Goal: Task Accomplishment & Management: Manage account settings

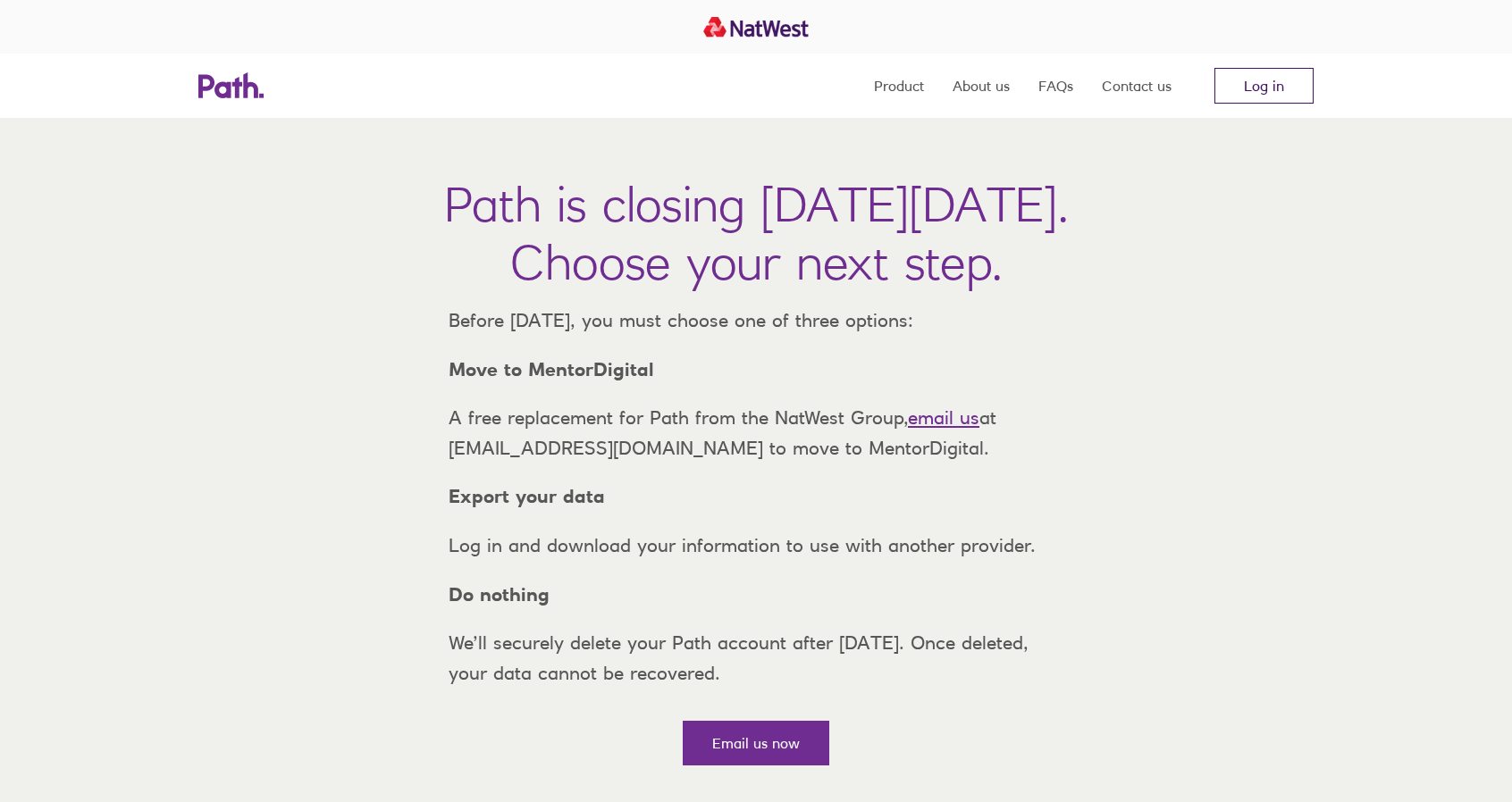
click at [1260, 89] on link "Log in" at bounding box center [1263, 85] width 99 height 36
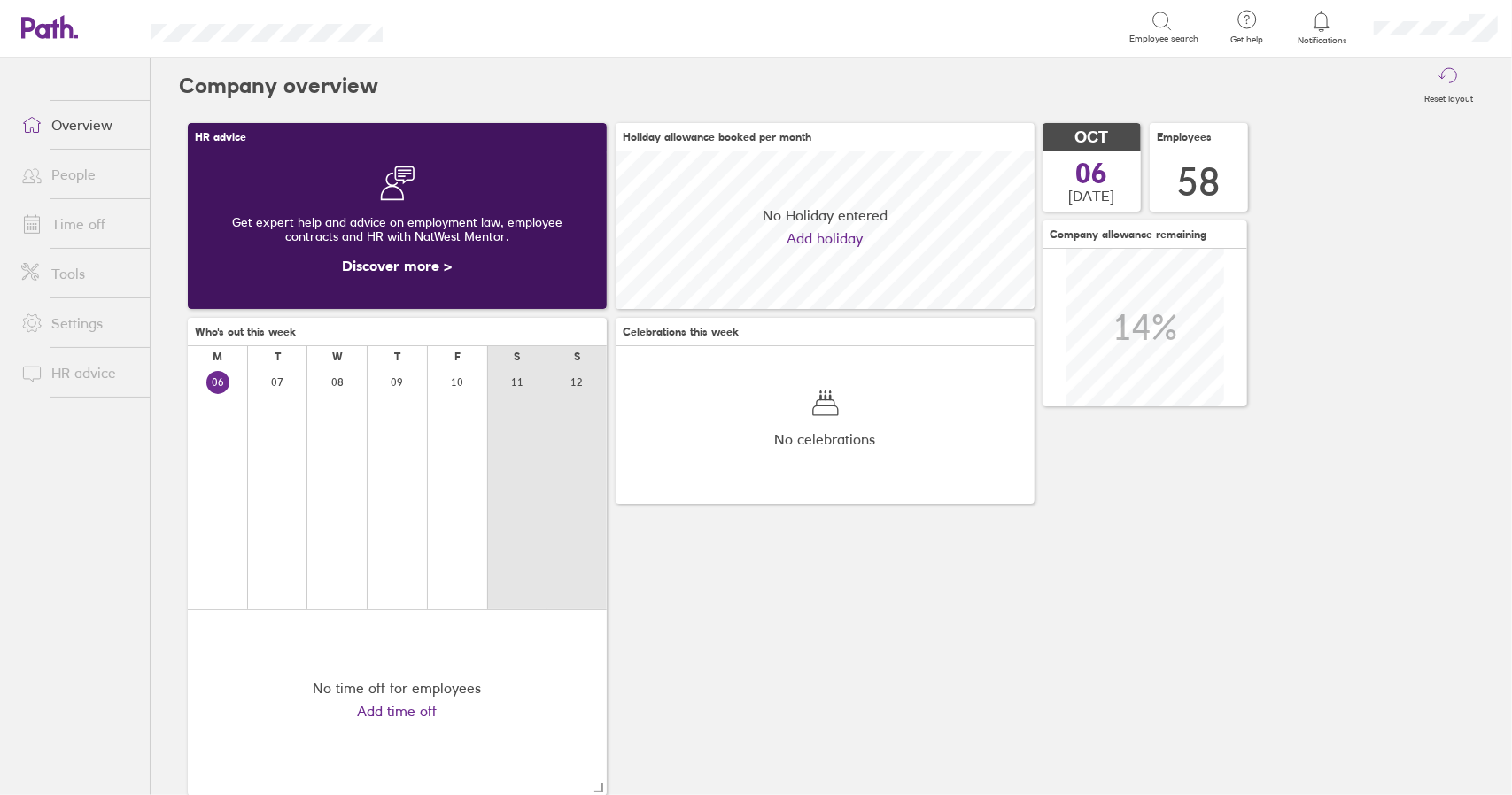
scroll to position [157, 418]
click at [82, 225] on link "Time off" at bounding box center [78, 224] width 143 height 36
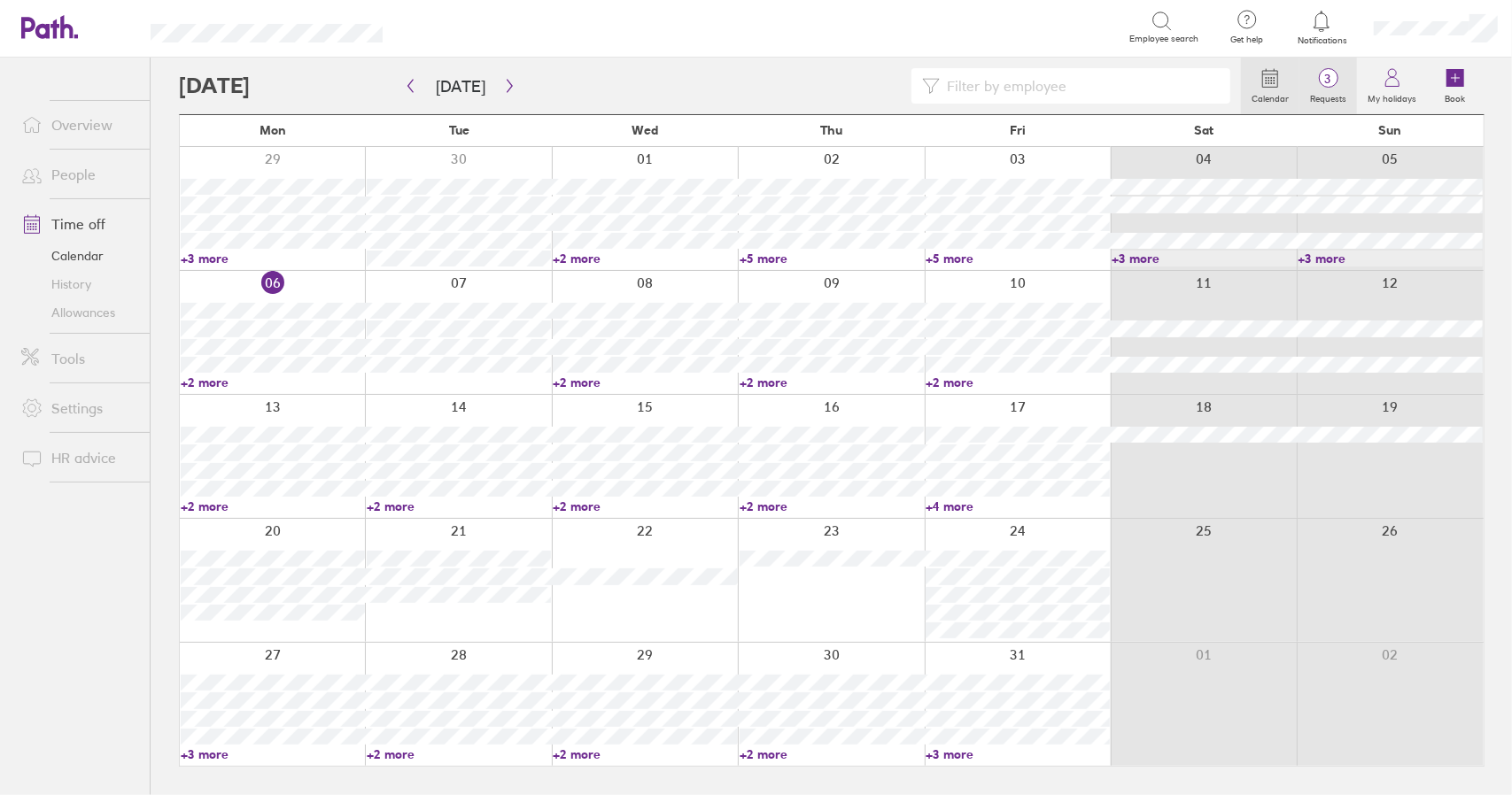
click at [1320, 77] on span "3" at bounding box center [1328, 78] width 58 height 14
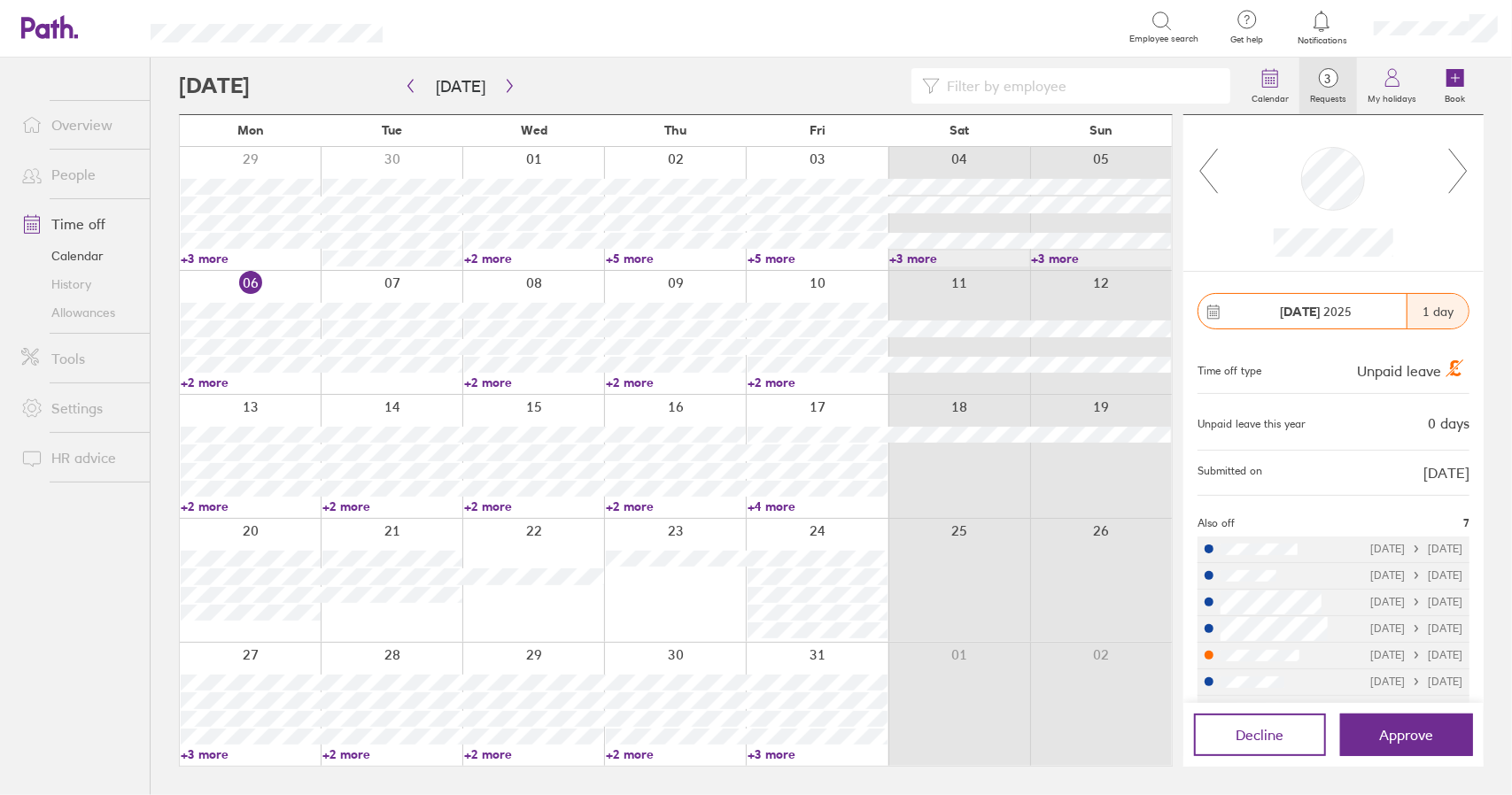
click at [496, 508] on link "+2 more" at bounding box center [534, 506] width 140 height 16
click at [486, 507] on link "+2 more" at bounding box center [534, 506] width 140 height 16
click at [202, 507] on link "+2 more" at bounding box center [250, 506] width 140 height 16
click at [364, 508] on link "+2 more" at bounding box center [392, 506] width 140 height 16
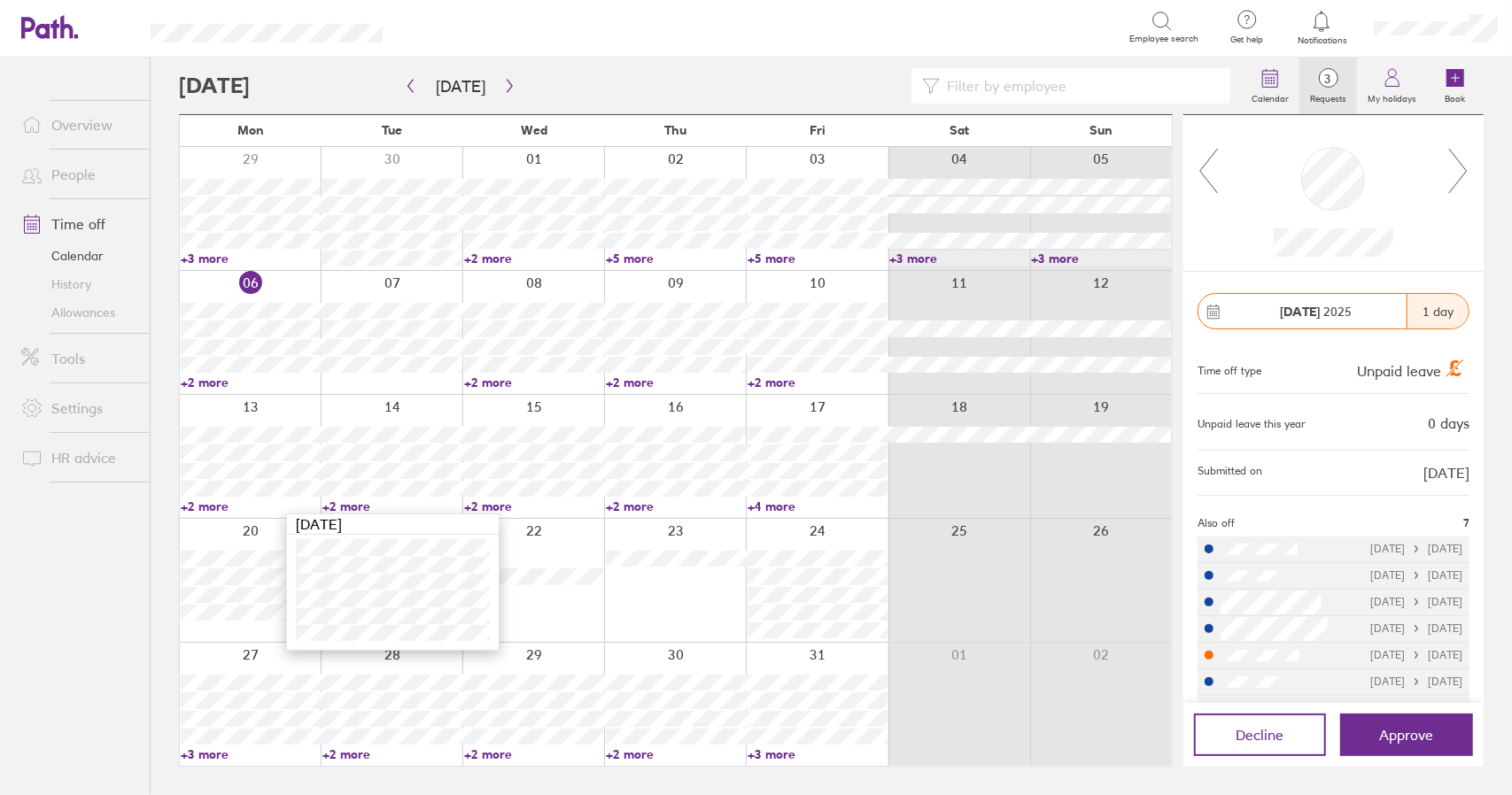
click at [364, 508] on link "+2 more" at bounding box center [392, 506] width 140 height 16
click at [499, 505] on link "+2 more" at bounding box center [534, 506] width 140 height 16
click at [636, 508] on link "+2 more" at bounding box center [675, 506] width 140 height 16
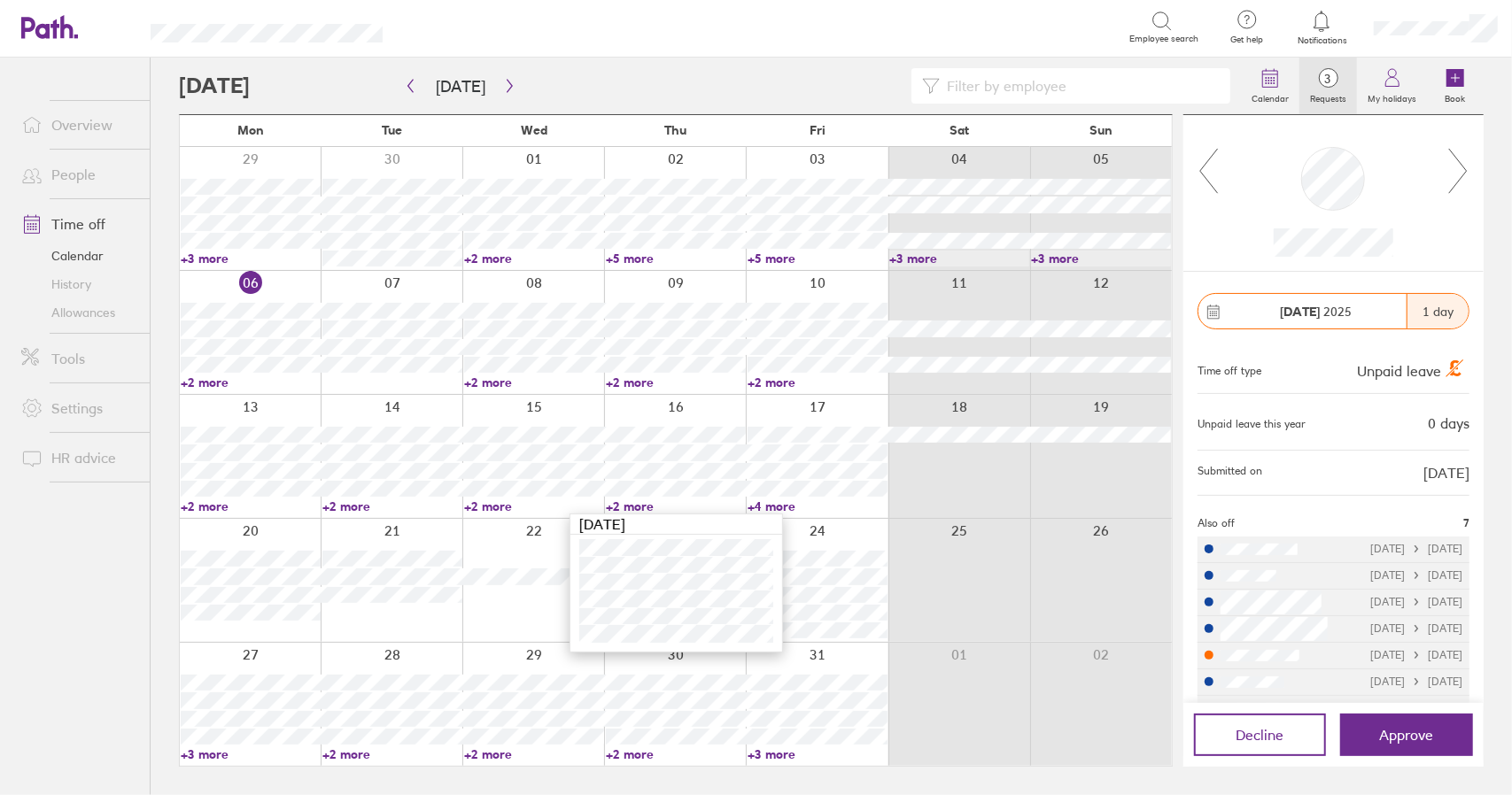
click at [636, 508] on link "+2 more" at bounding box center [675, 506] width 140 height 16
click at [783, 508] on link "+4 more" at bounding box center [817, 506] width 140 height 16
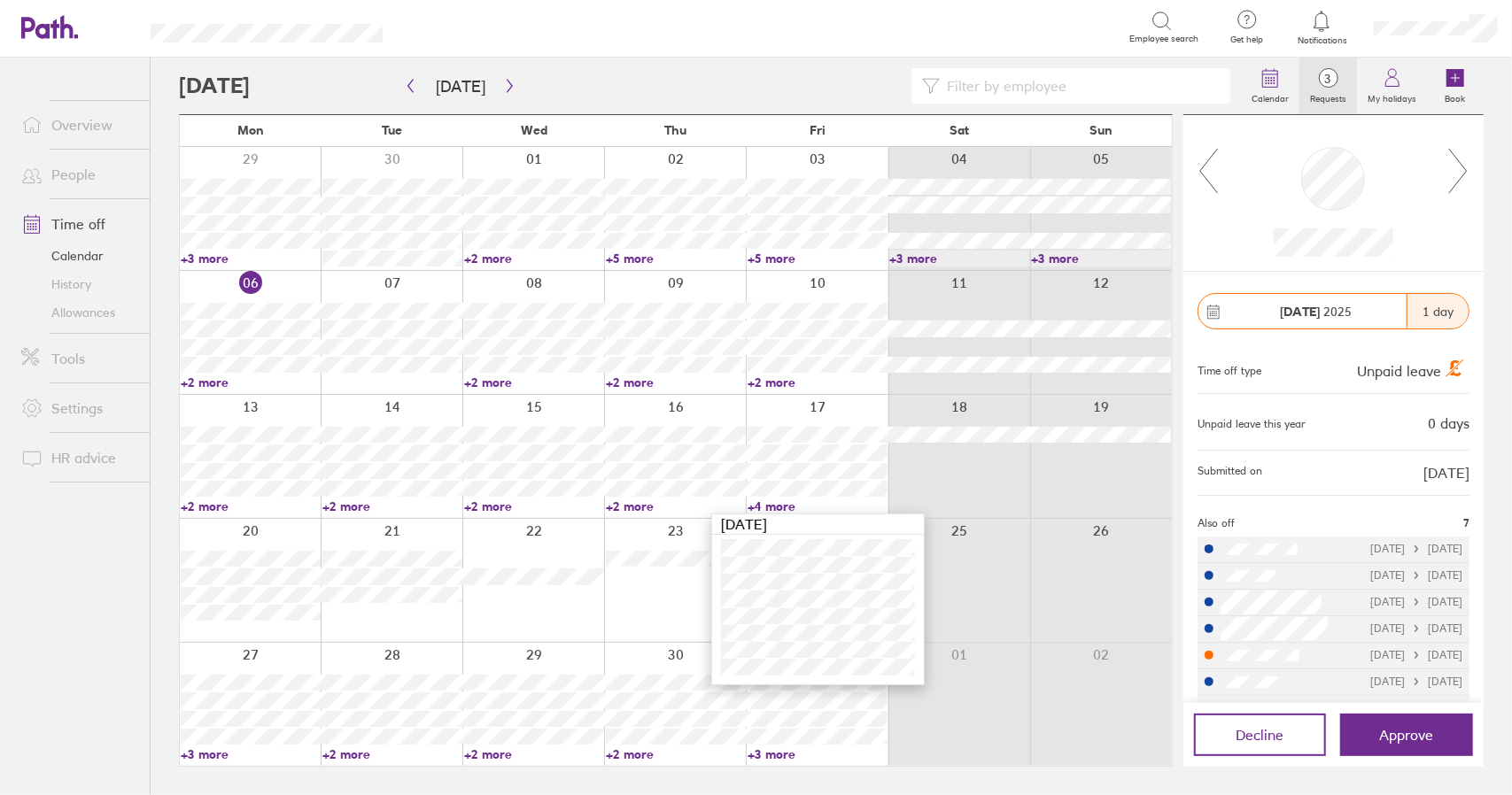
click at [783, 508] on link "+4 more" at bounding box center [817, 506] width 140 height 16
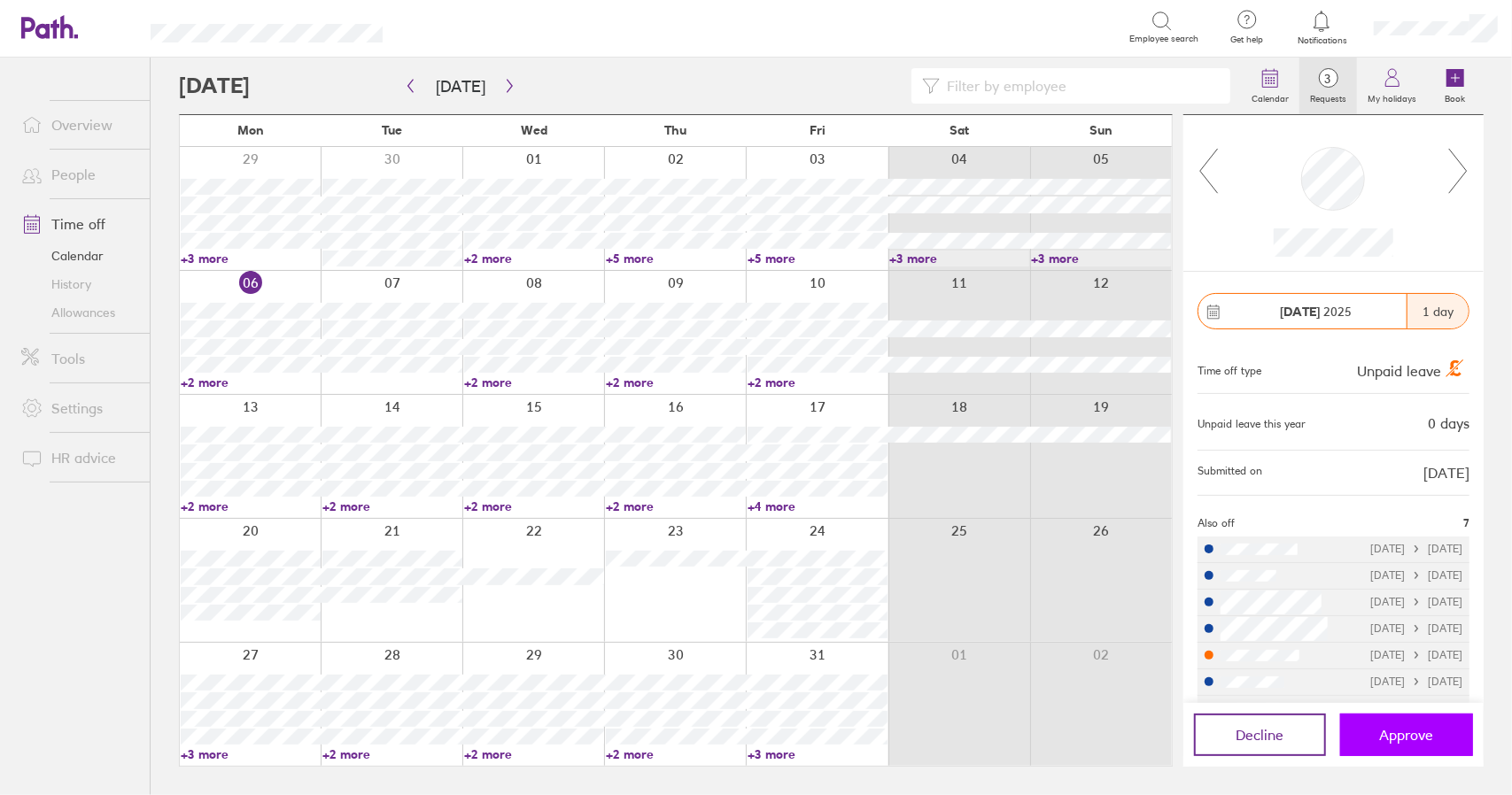
click at [1403, 744] on button "Approve" at bounding box center [1406, 735] width 133 height 42
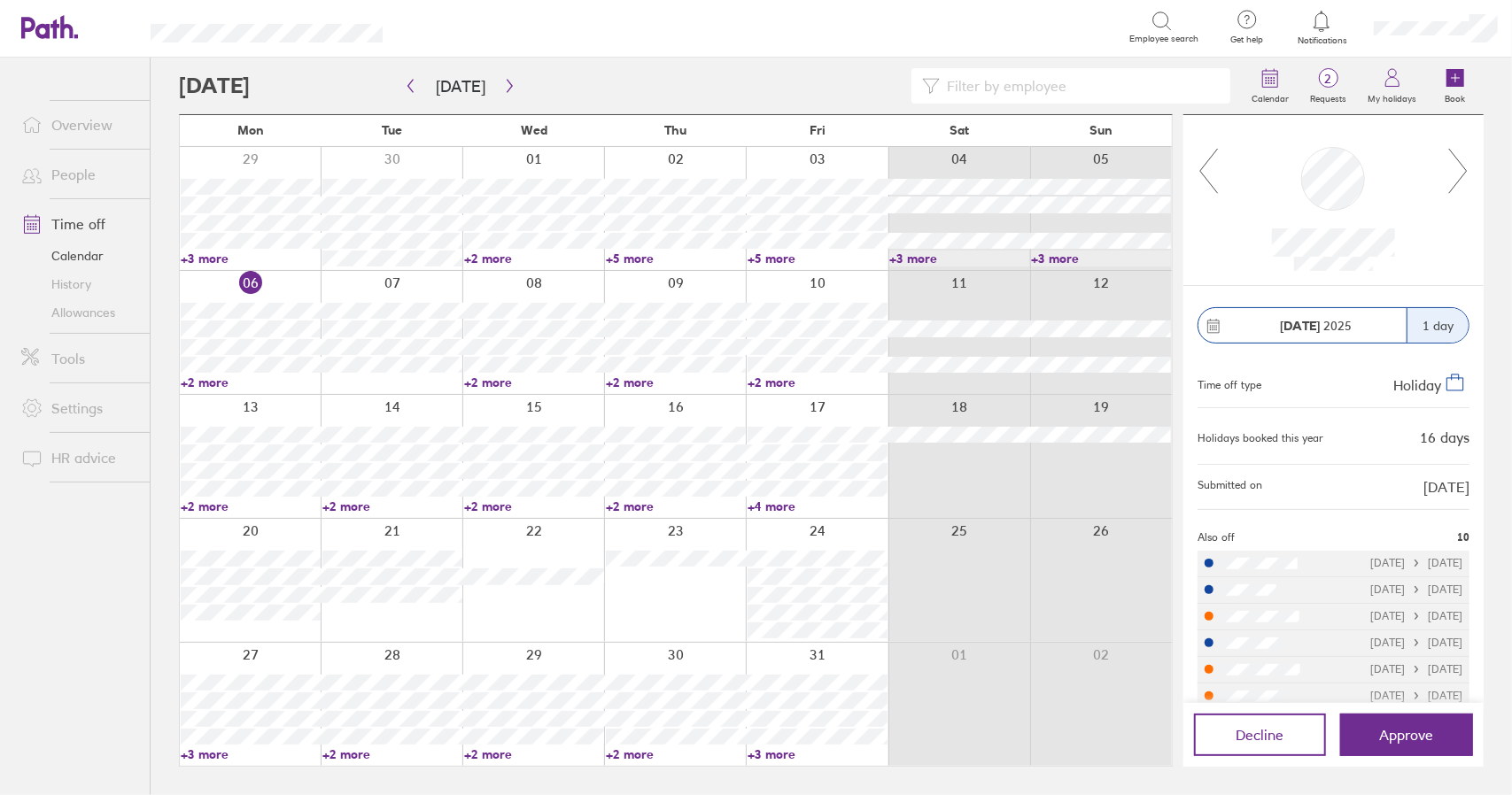
click at [207, 511] on link "+2 more" at bounding box center [250, 506] width 140 height 16
click at [362, 505] on link "+2 more" at bounding box center [392, 506] width 140 height 16
click at [356, 504] on link "+2 more" at bounding box center [392, 506] width 140 height 16
click at [489, 508] on link "+2 more" at bounding box center [534, 506] width 140 height 16
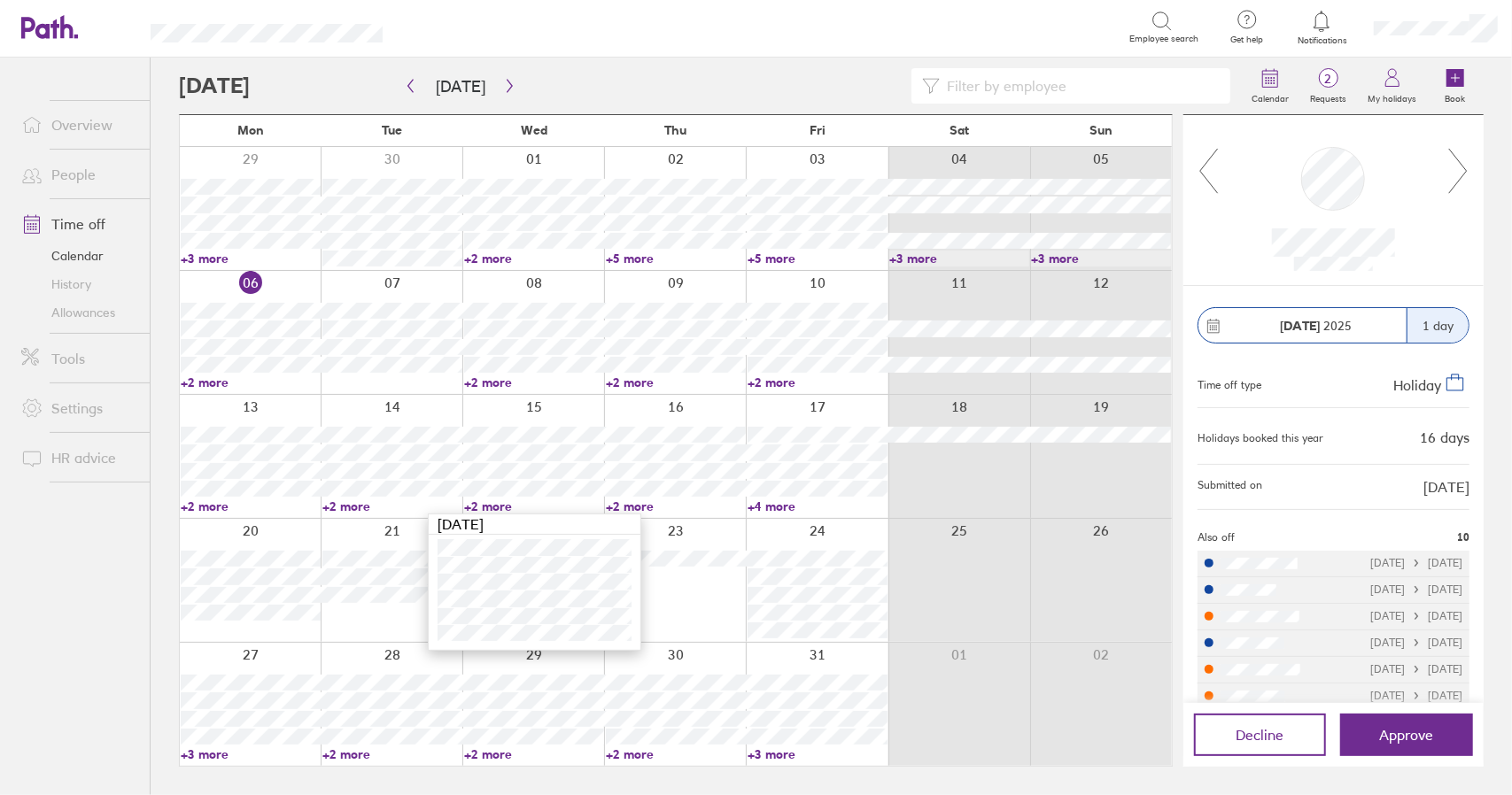
click at [489, 508] on link "+2 more" at bounding box center [534, 506] width 140 height 16
click at [645, 506] on link "+2 more" at bounding box center [675, 506] width 140 height 16
click at [770, 505] on link "+4 more" at bounding box center [817, 506] width 140 height 16
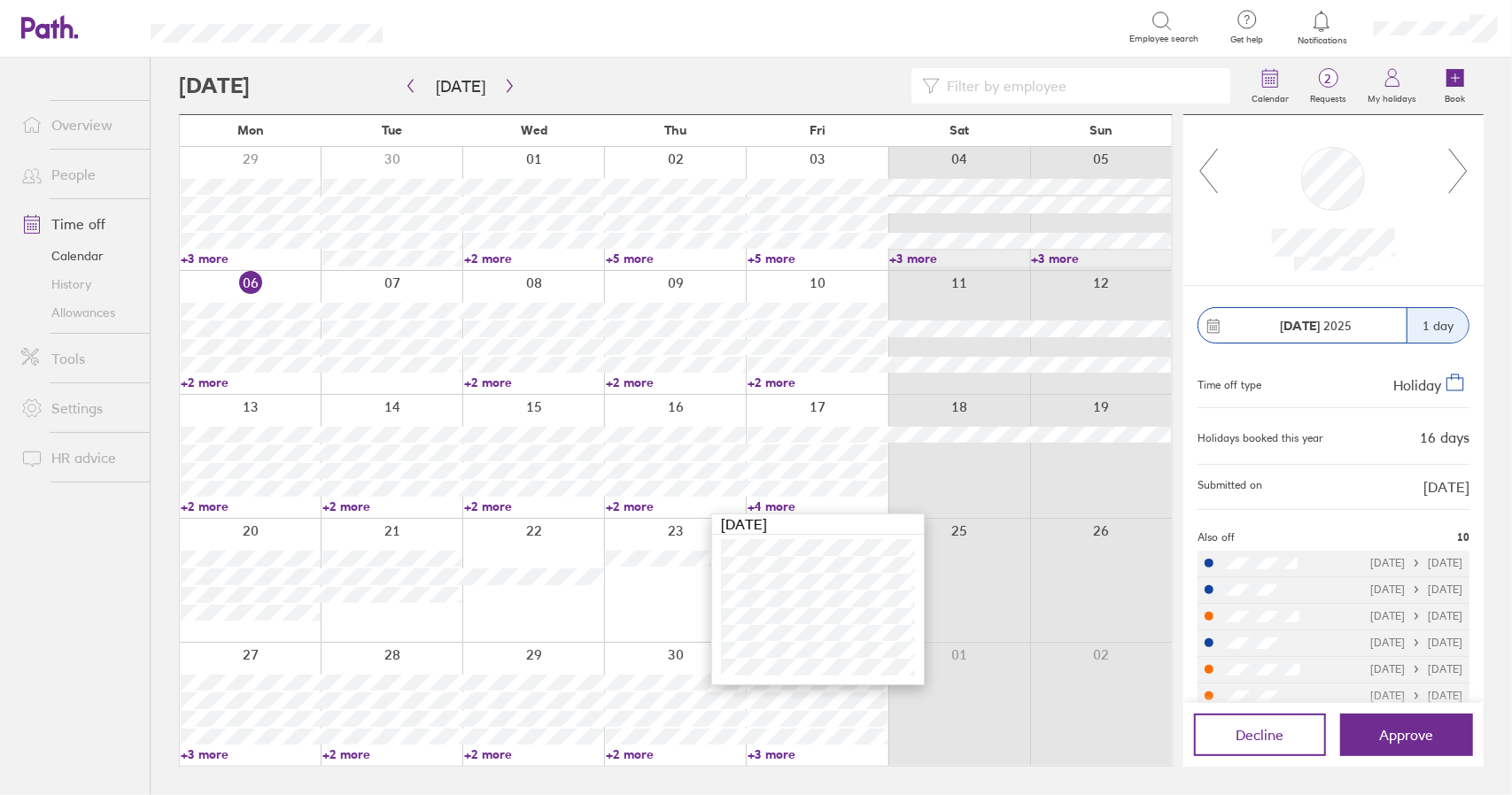
click at [636, 508] on link "+2 more" at bounding box center [675, 506] width 140 height 16
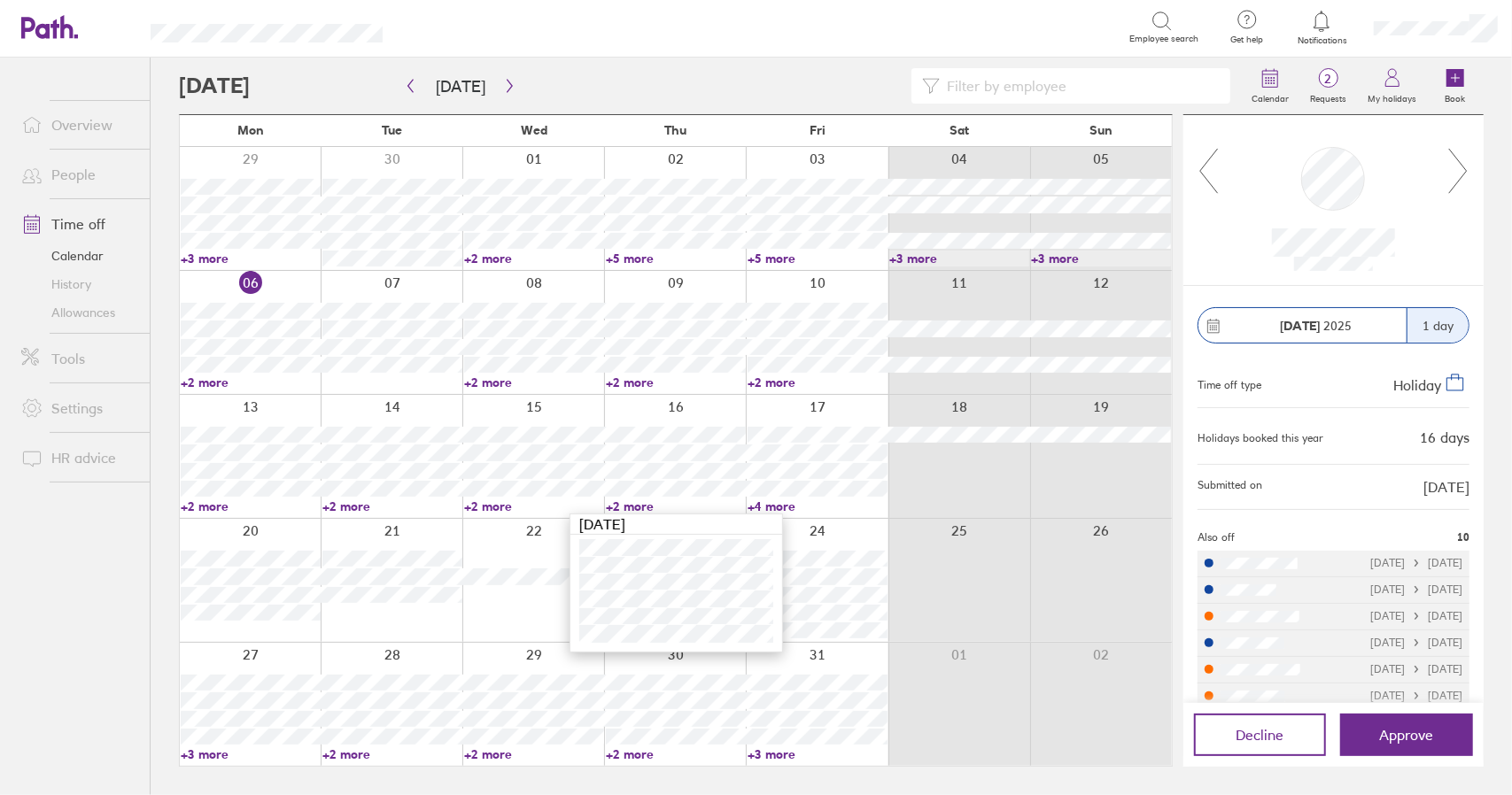
click at [636, 508] on link "+2 more" at bounding box center [675, 506] width 140 height 16
click at [502, 508] on link "+2 more" at bounding box center [534, 506] width 140 height 16
click at [496, 508] on link "+2 more" at bounding box center [534, 506] width 140 height 16
click at [364, 505] on link "+2 more" at bounding box center [392, 506] width 140 height 16
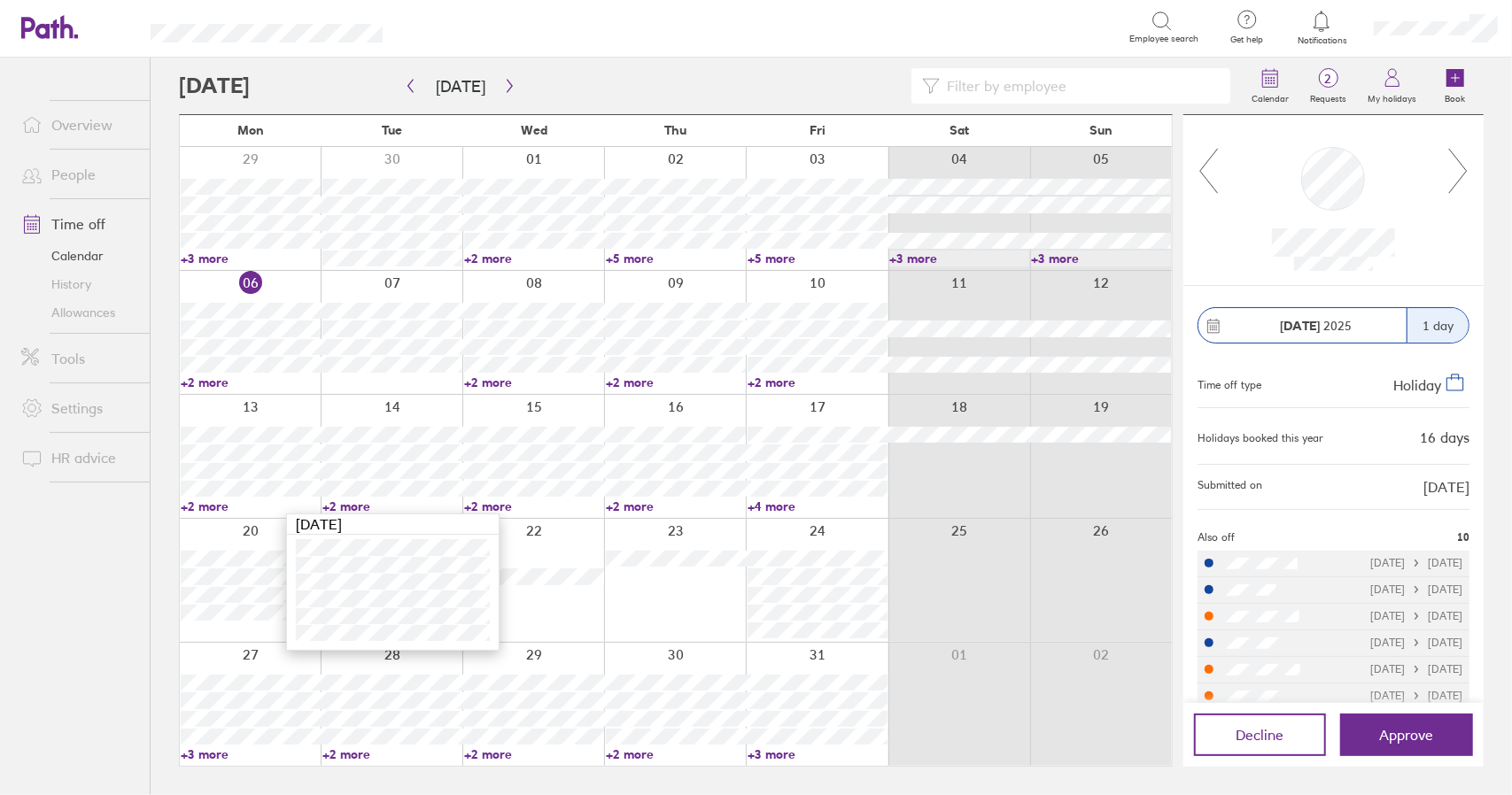
click at [364, 505] on link "+2 more" at bounding box center [392, 506] width 140 height 16
click at [500, 506] on link "+2 more" at bounding box center [534, 506] width 140 height 16
click at [632, 506] on link "+2 more" at bounding box center [675, 506] width 140 height 16
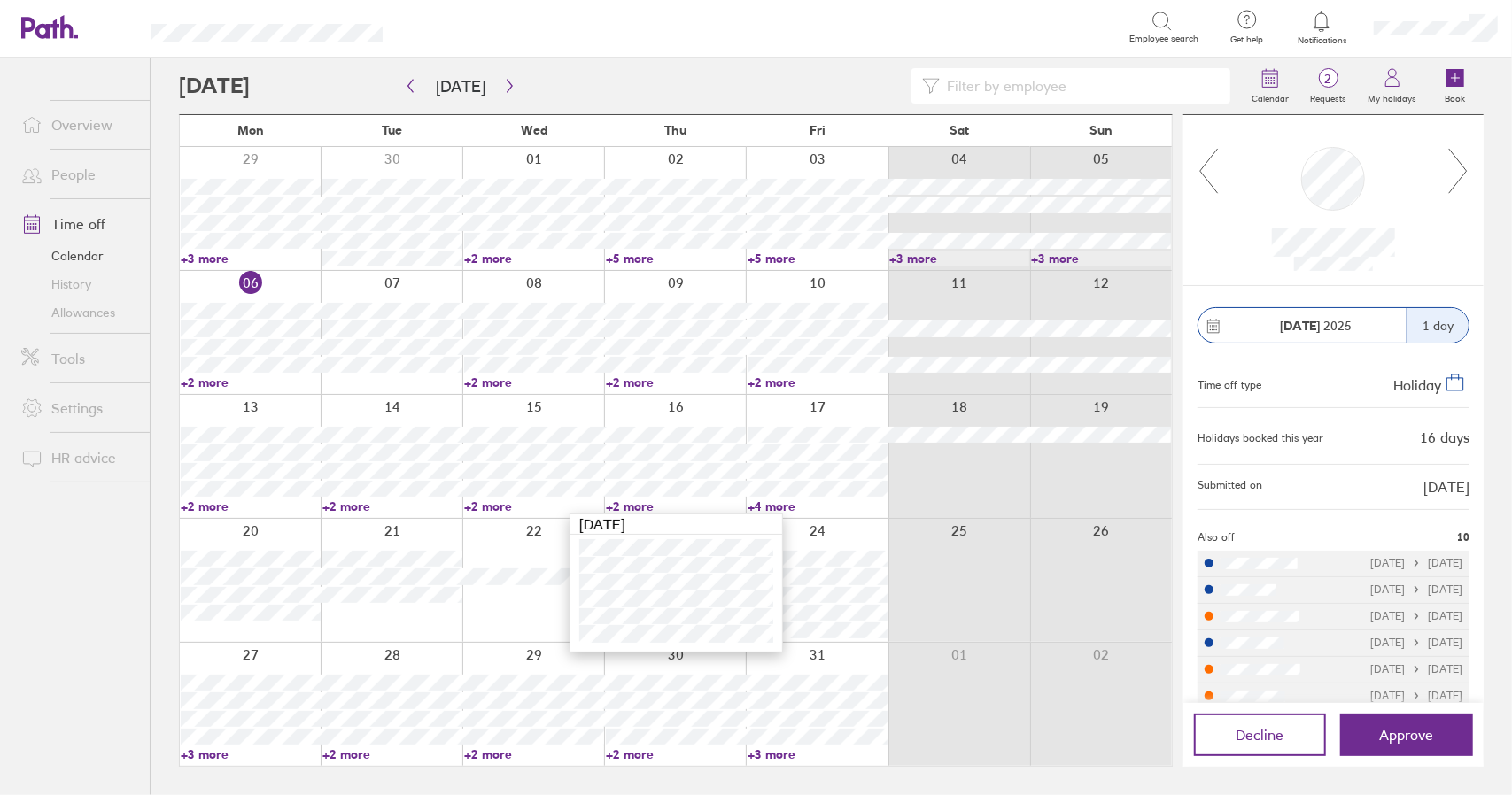
click at [487, 501] on link "+2 more" at bounding box center [534, 506] width 140 height 16
click at [495, 509] on link "+2 more" at bounding box center [534, 506] width 140 height 16
click at [343, 500] on link "+2 more" at bounding box center [392, 506] width 140 height 16
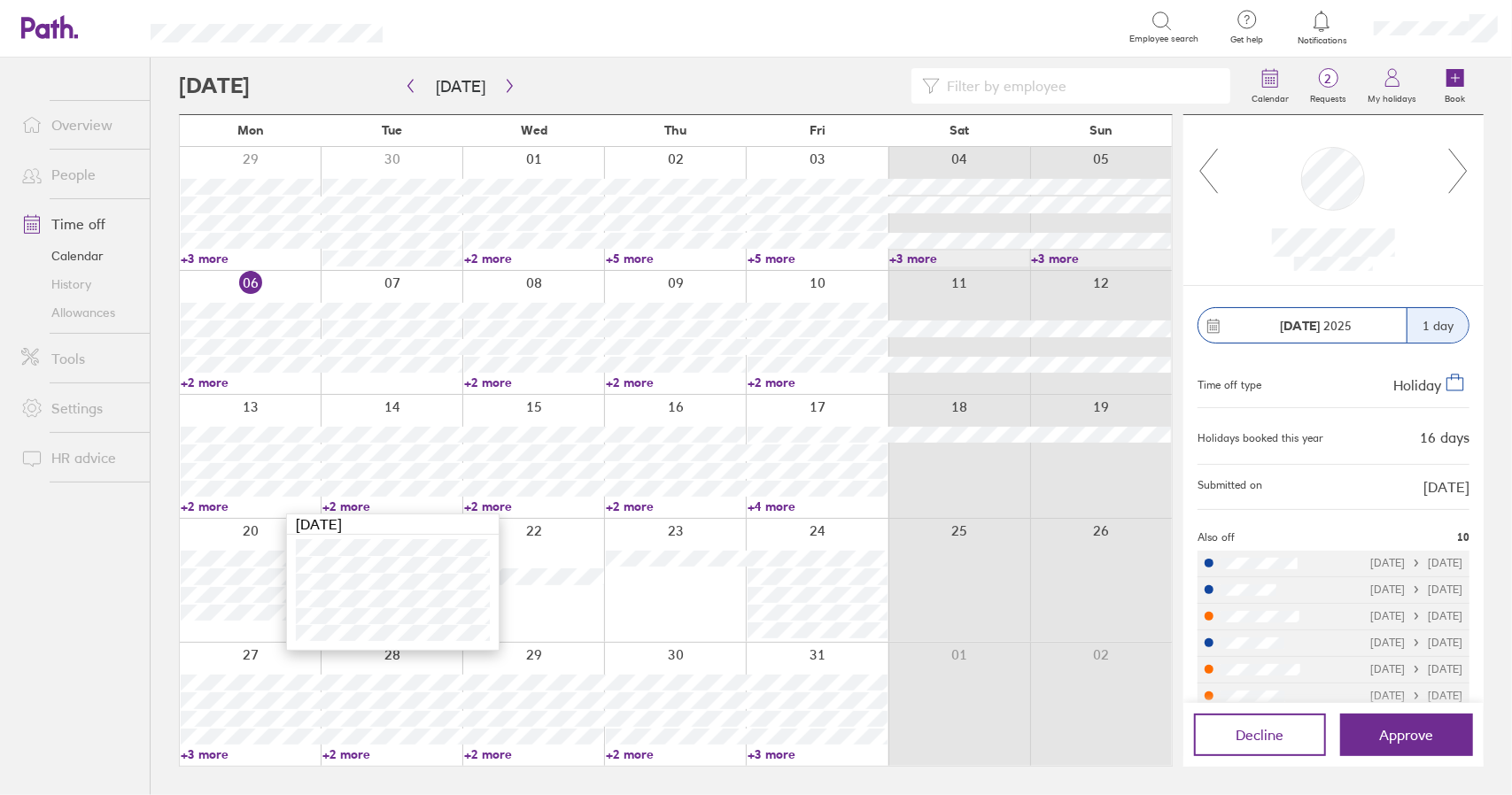
click at [342, 501] on link "+2 more" at bounding box center [392, 506] width 140 height 16
click at [215, 505] on link "+2 more" at bounding box center [250, 506] width 140 height 16
click at [353, 501] on link "+2 more" at bounding box center [392, 506] width 140 height 16
click at [354, 503] on link "+2 more" at bounding box center [392, 506] width 140 height 16
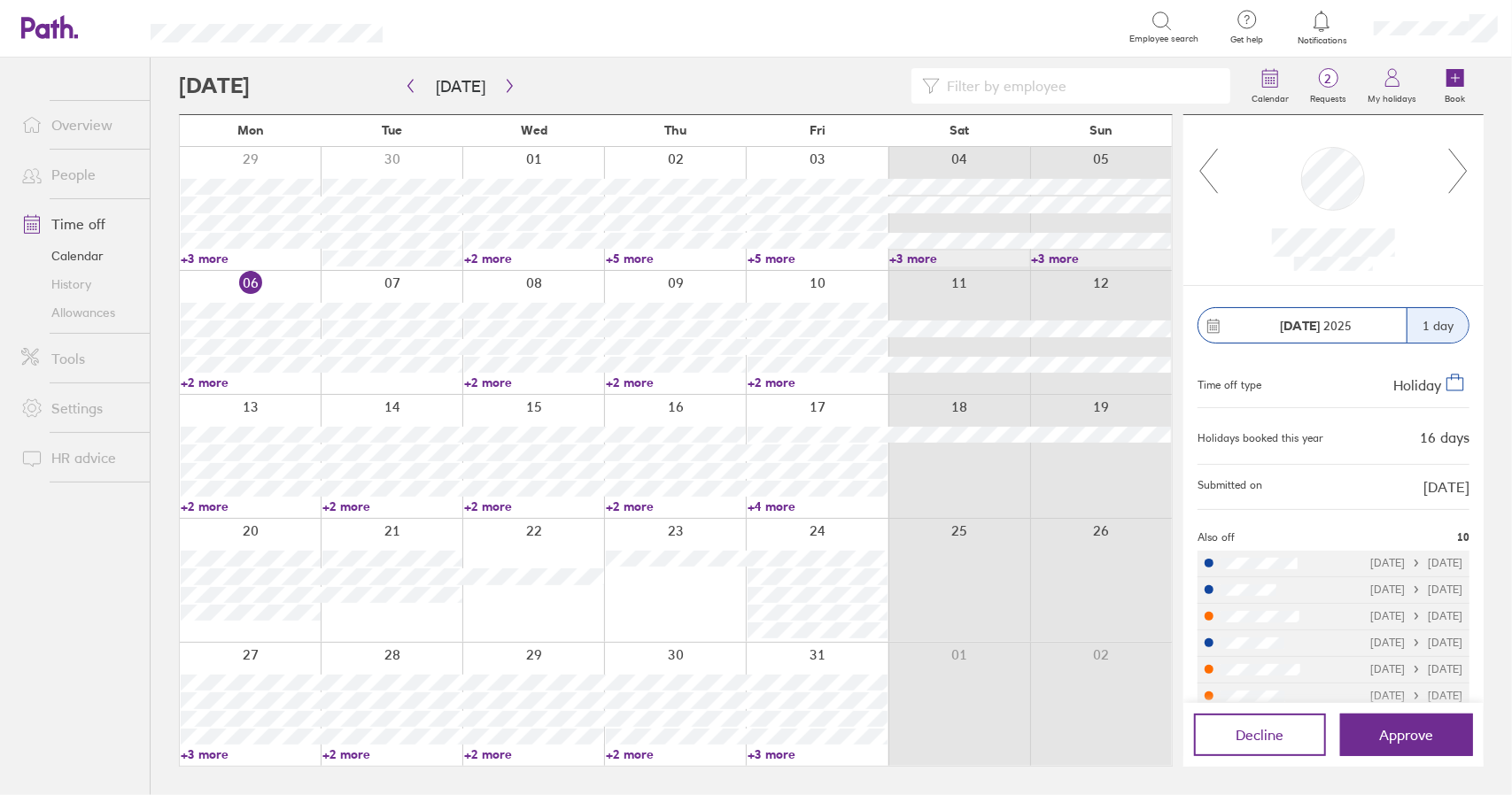
click at [492, 502] on link "+2 more" at bounding box center [534, 506] width 140 height 16
click at [496, 503] on link "+2 more" at bounding box center [534, 506] width 140 height 16
click at [618, 508] on link "+2 more" at bounding box center [675, 506] width 140 height 16
click at [643, 506] on link "+2 more" at bounding box center [675, 506] width 140 height 16
click at [788, 506] on link "+4 more" at bounding box center [817, 506] width 140 height 16
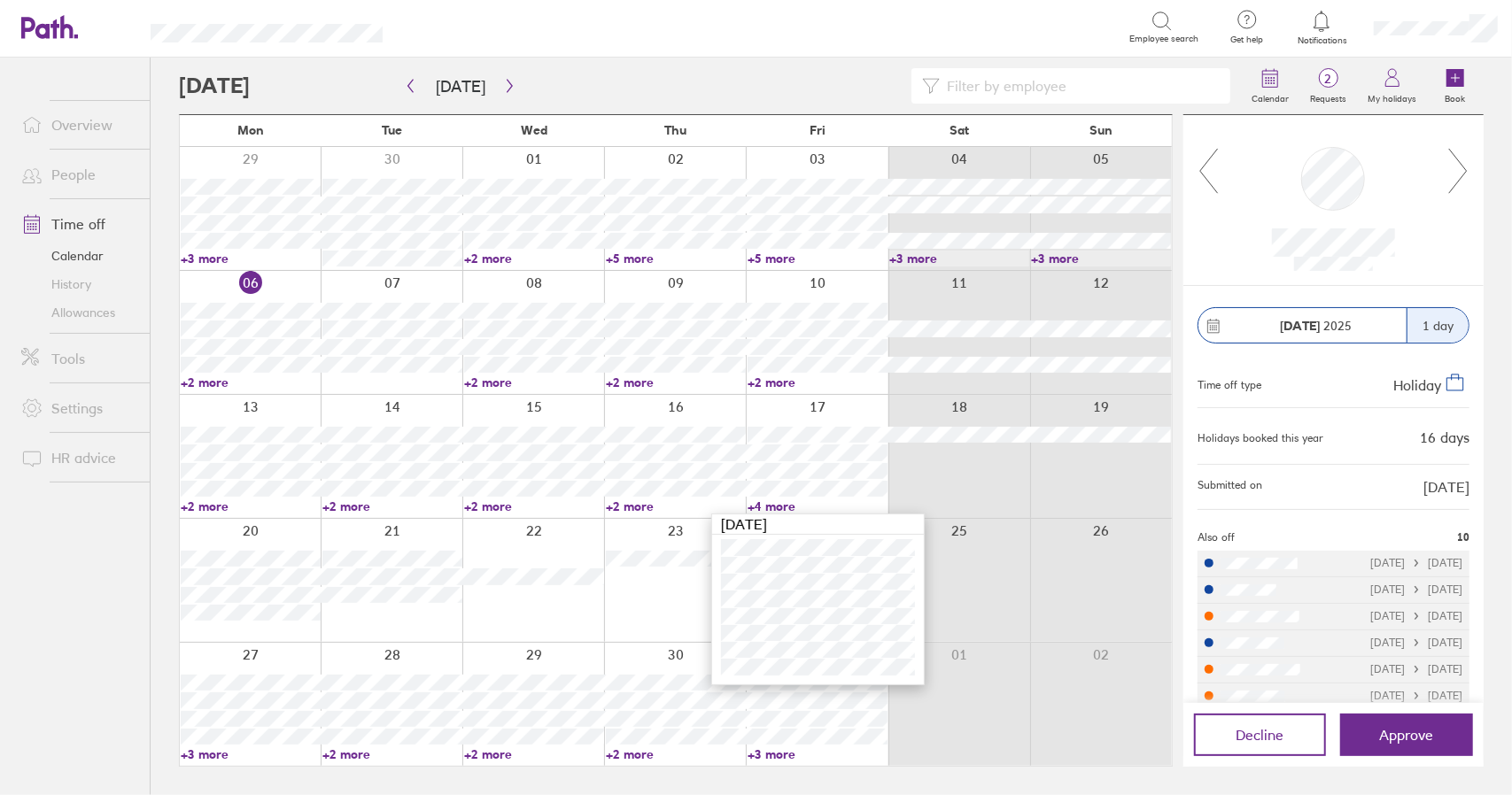
click at [788, 506] on link "+4 more" at bounding box center [817, 506] width 140 height 16
click at [626, 505] on link "+2 more" at bounding box center [675, 506] width 140 height 16
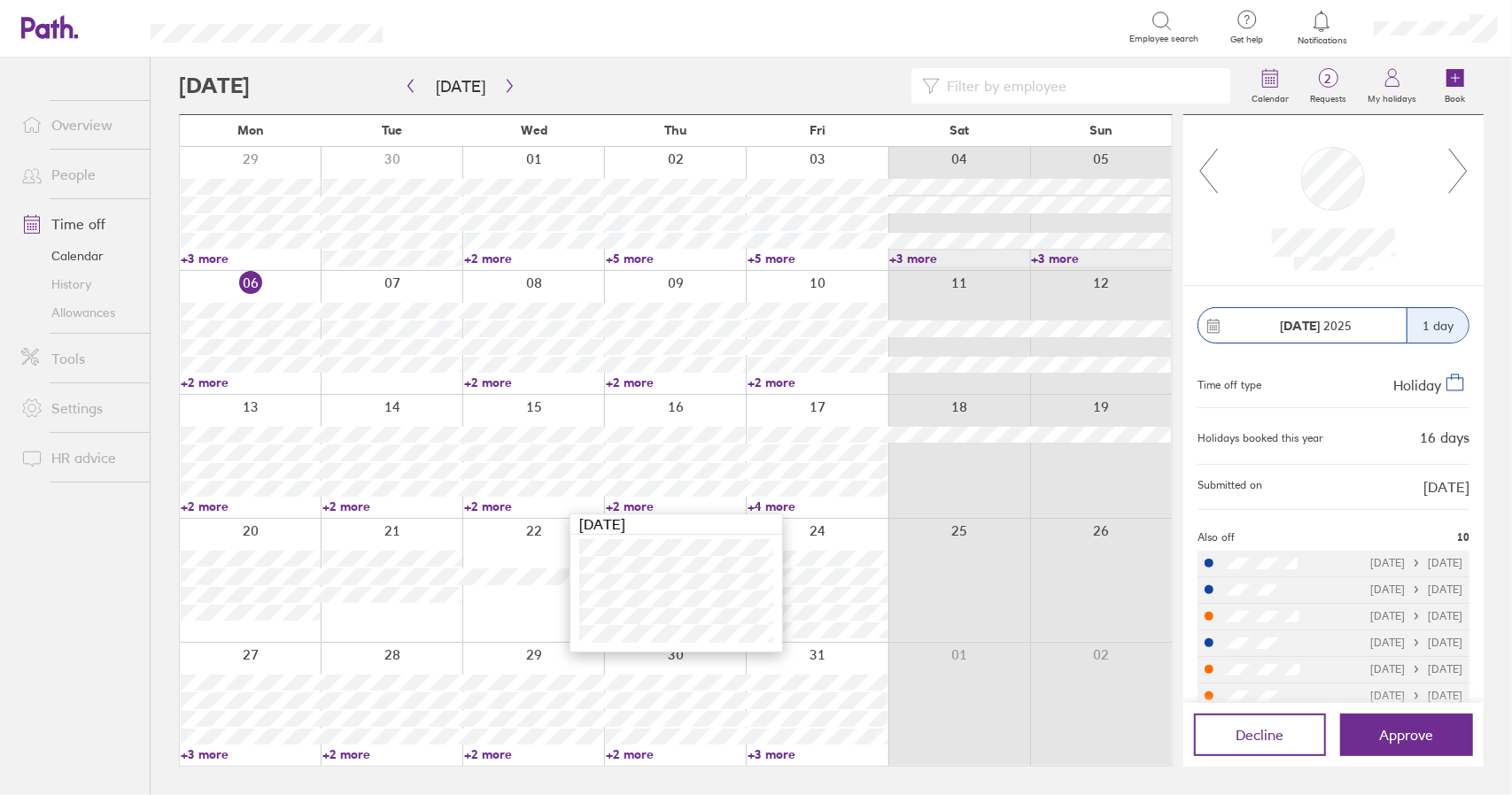
click at [626, 505] on link "+2 more" at bounding box center [675, 506] width 140 height 16
click at [489, 505] on link "+2 more" at bounding box center [534, 506] width 140 height 16
click at [618, 504] on link "+2 more" at bounding box center [675, 506] width 140 height 16
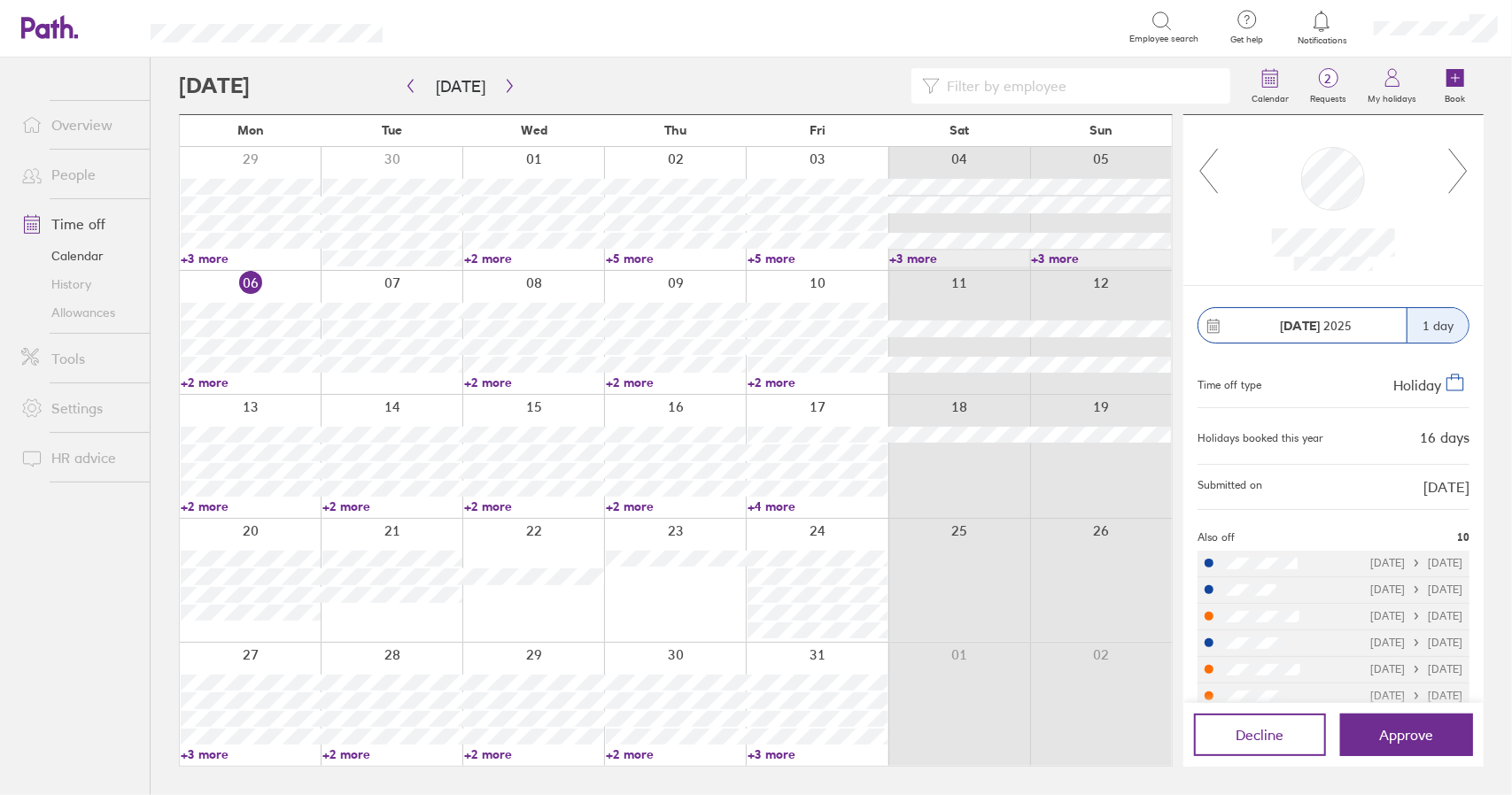
click at [479, 508] on link "+2 more" at bounding box center [534, 506] width 140 height 16
click at [480, 506] on link "+2 more" at bounding box center [534, 506] width 140 height 16
click at [335, 507] on link "+2 more" at bounding box center [392, 506] width 140 height 16
click at [95, 225] on link "Time off" at bounding box center [78, 224] width 143 height 36
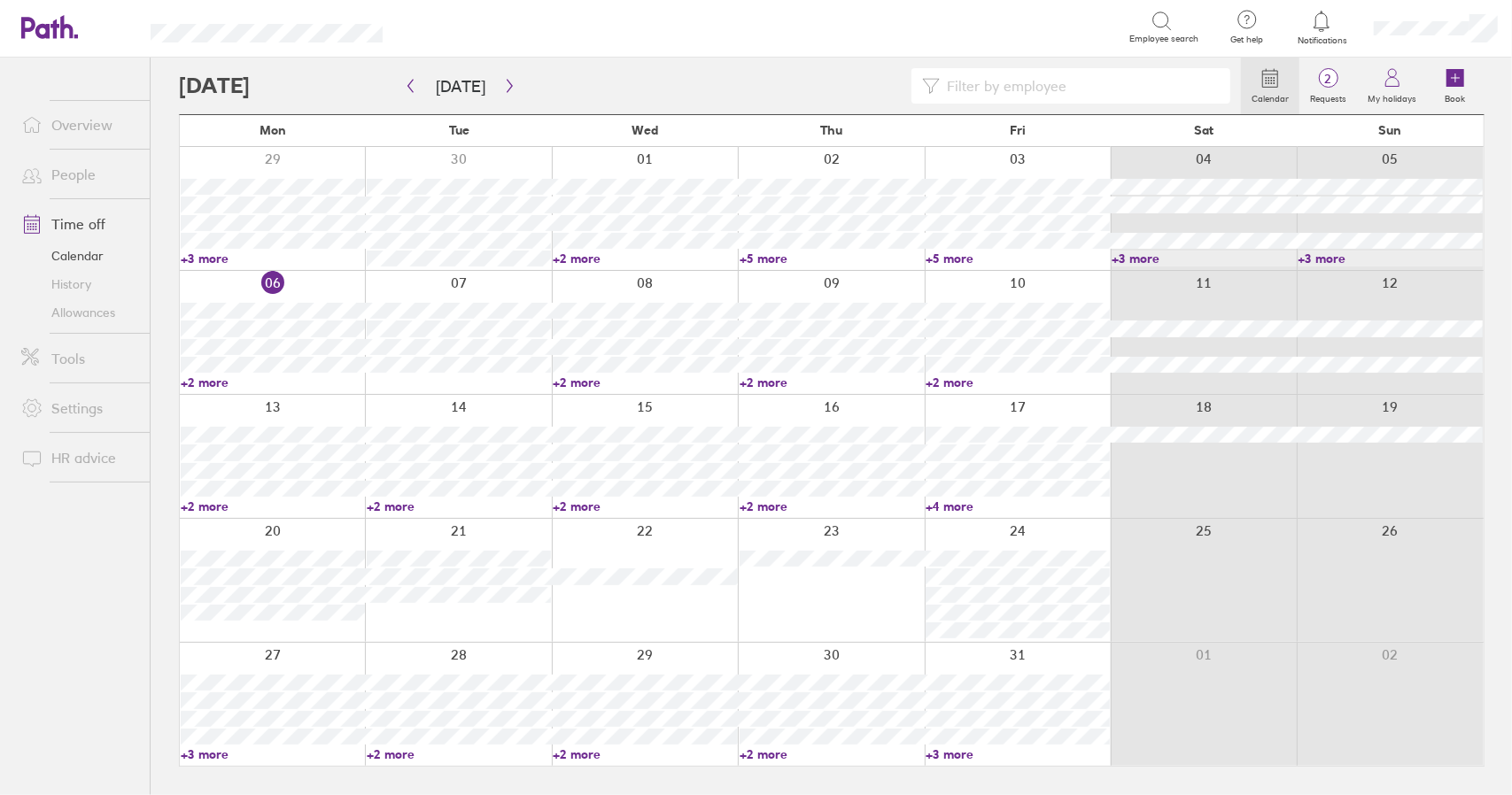
click at [69, 223] on link "Time off" at bounding box center [78, 224] width 143 height 36
click at [215, 505] on link "+2 more" at bounding box center [272, 506] width 184 height 16
click at [397, 507] on link "+2 more" at bounding box center [458, 506] width 184 height 16
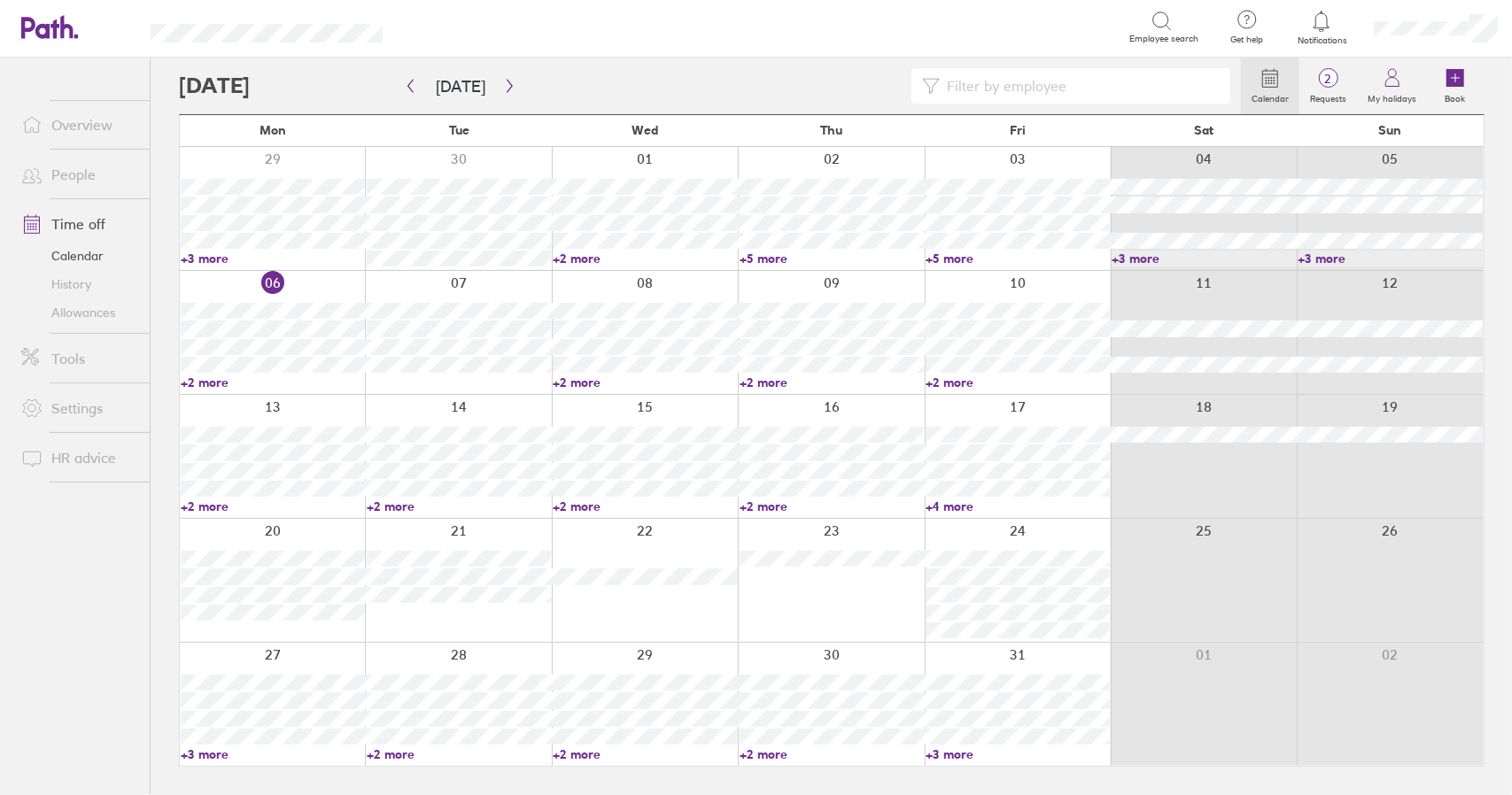
click at [578, 511] on link "+2 more" at bounding box center [645, 506] width 184 height 16
click at [582, 506] on link "+2 more" at bounding box center [645, 506] width 184 height 16
click at [790, 509] on link "+2 more" at bounding box center [832, 506] width 184 height 16
click at [779, 507] on link "+2 more" at bounding box center [832, 506] width 184 height 16
click at [945, 501] on link "+4 more" at bounding box center [1018, 506] width 184 height 16
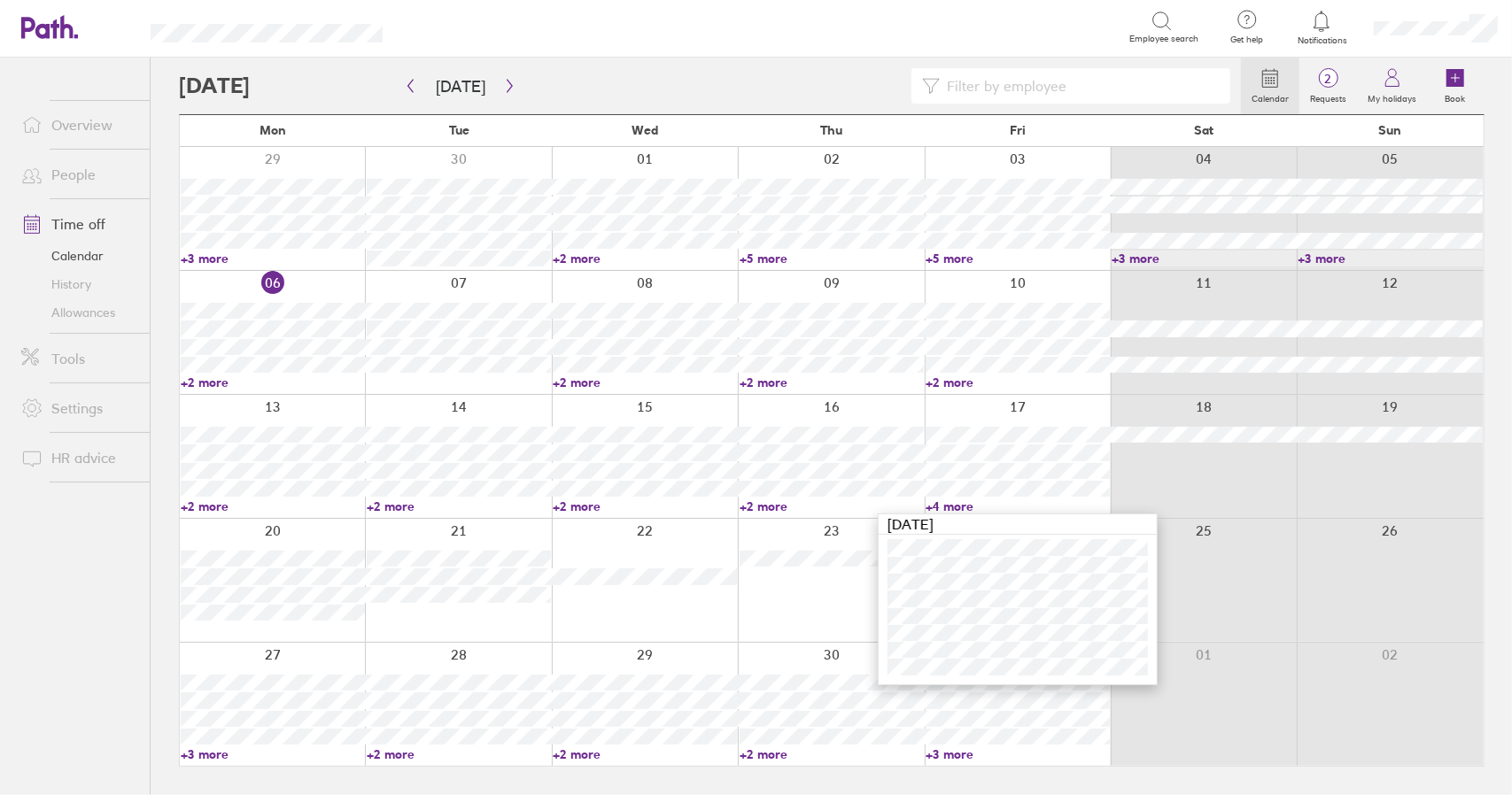
click at [953, 508] on link "+4 more" at bounding box center [1018, 506] width 184 height 16
